Goal: Transaction & Acquisition: Book appointment/travel/reservation

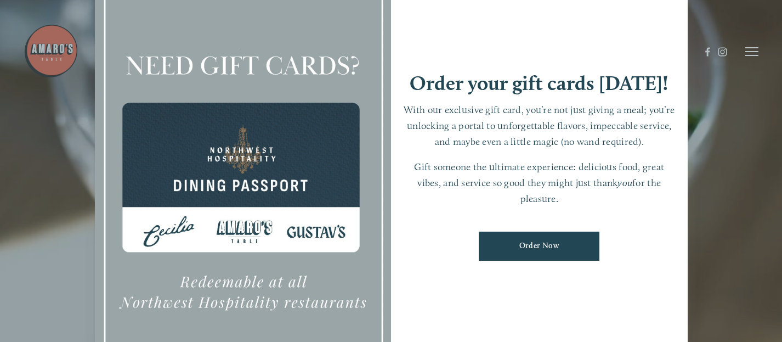
scroll to position [23, 0]
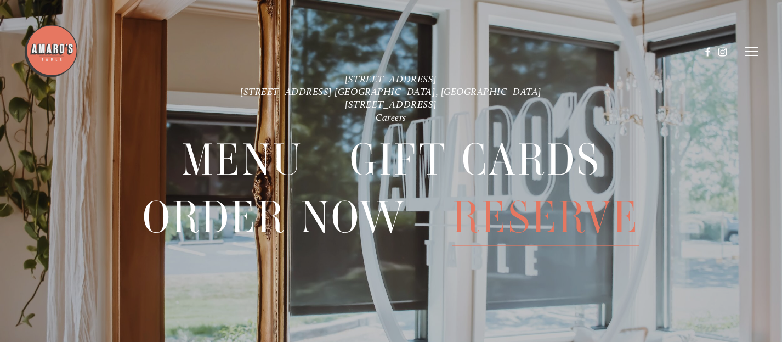
click at [509, 203] on span "Reserve" at bounding box center [545, 217] width 187 height 57
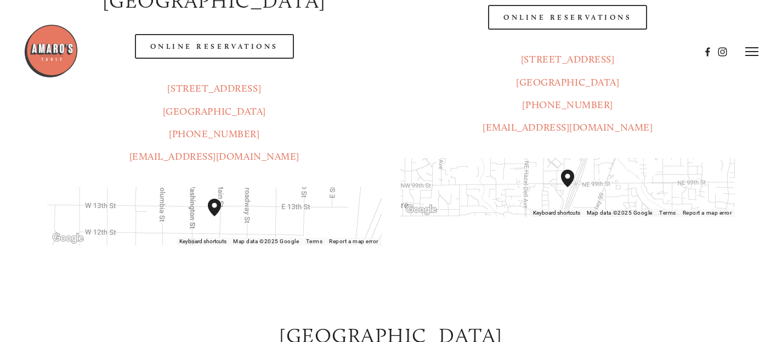
scroll to position [286, 0]
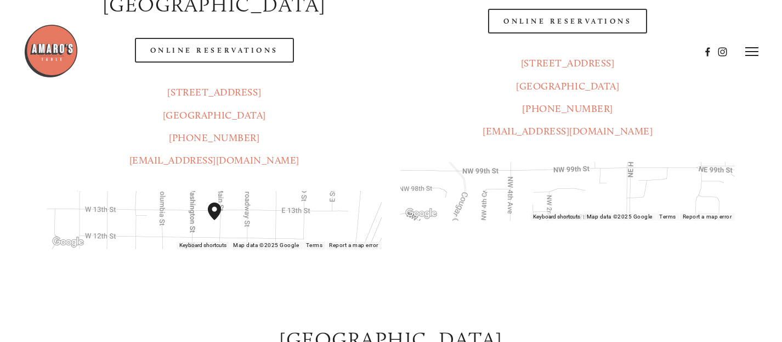
click at [583, 20] on header "Menu Order Now Visit Gallery 0" at bounding box center [391, 52] width 735 height 104
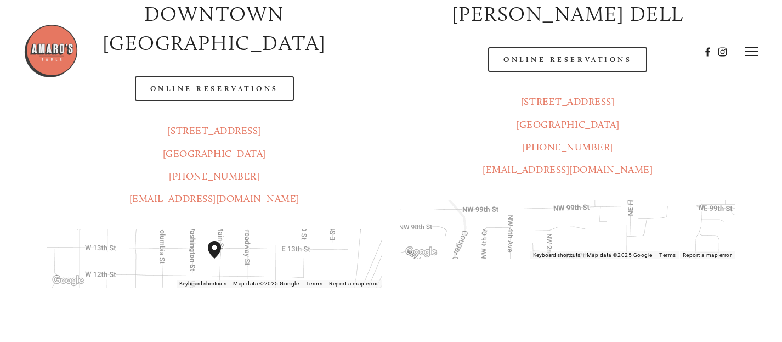
scroll to position [246, 0]
click at [577, 57] on div at bounding box center [362, 52] width 677 height 56
click at [577, 59] on div at bounding box center [362, 52] width 677 height 56
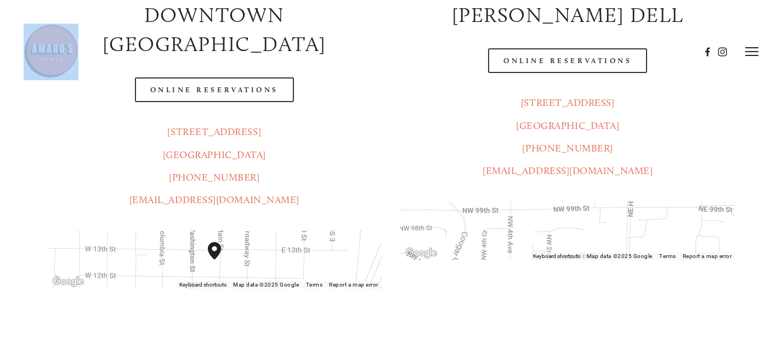
click at [577, 59] on div at bounding box center [362, 52] width 677 height 56
click at [582, 55] on div at bounding box center [362, 52] width 677 height 56
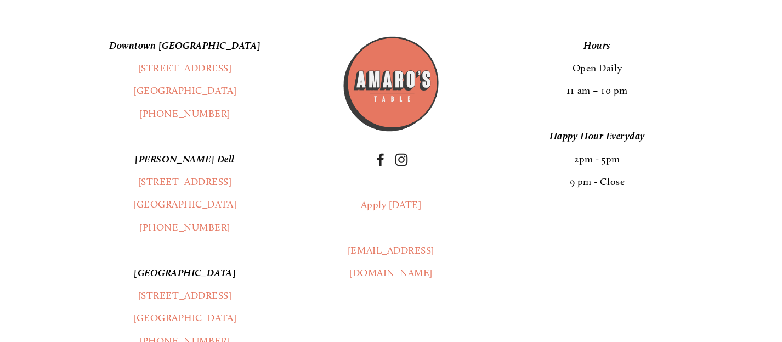
scroll to position [1304, 0]
